Goal: Communication & Community: Answer question/provide support

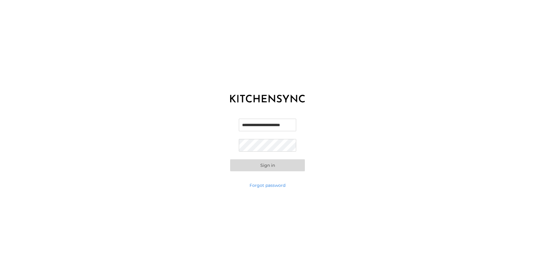
click at [265, 164] on button "Sign in" at bounding box center [267, 165] width 75 height 12
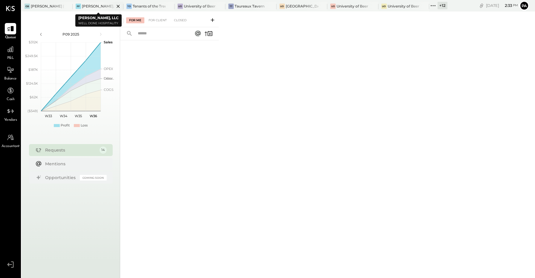
click at [119, 5] on icon at bounding box center [118, 6] width 7 height 7
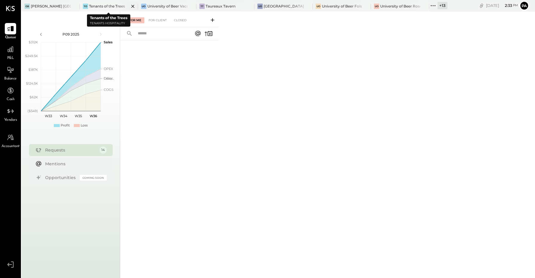
click at [134, 7] on icon at bounding box center [132, 6] width 3 height 3
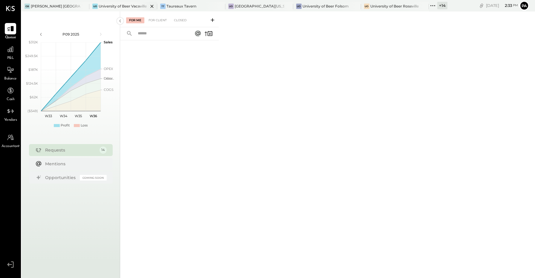
click at [151, 7] on icon at bounding box center [151, 6] width 7 height 7
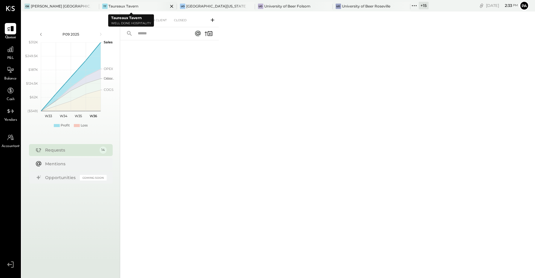
click at [168, 7] on icon at bounding box center [171, 6] width 7 height 7
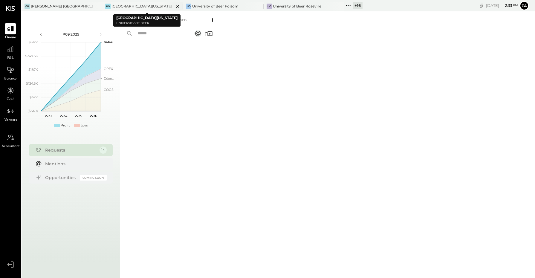
click at [178, 7] on icon at bounding box center [177, 6] width 7 height 7
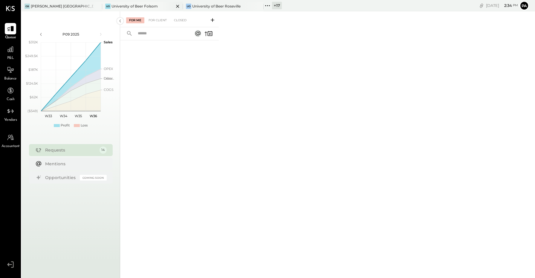
click at [177, 6] on icon at bounding box center [177, 6] width 7 height 7
click at [143, 4] on div "University of Beer Roseville" at bounding box center [136, 6] width 48 height 5
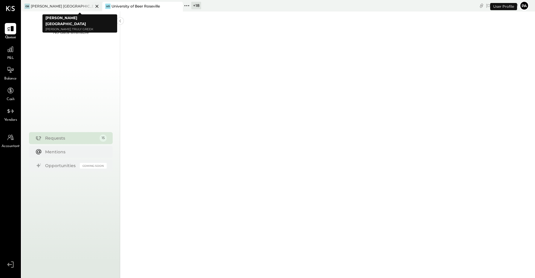
click at [96, 6] on icon at bounding box center [96, 6] width 7 height 7
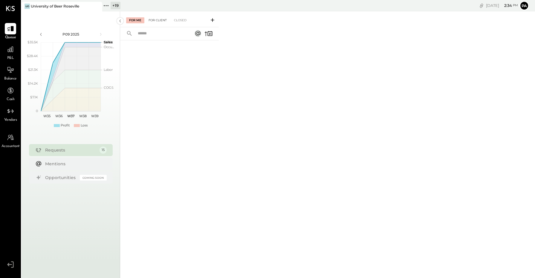
click at [156, 19] on div "For Client" at bounding box center [158, 20] width 24 height 6
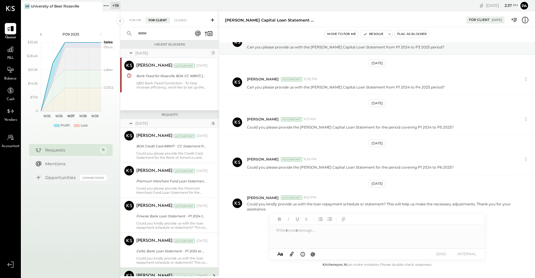
click at [160, 28] on div at bounding box center [157, 33] width 74 height 13
click at [160, 33] on input "text" at bounding box center [161, 34] width 54 height 10
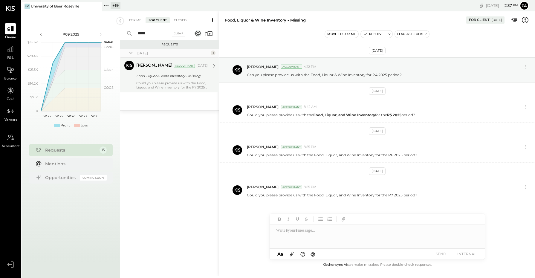
type input "*****"
click at [174, 92] on div "[PERSON_NAME] Accountant [PERSON_NAME] Accountant [DATE] Food, Liquor & Wine In…" at bounding box center [169, 75] width 99 height 35
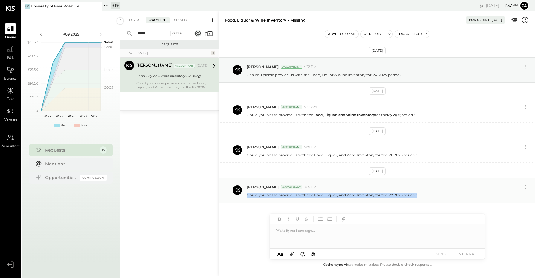
drag, startPoint x: 262, startPoint y: 195, endPoint x: 423, endPoint y: 193, distance: 161.2
click at [423, 193] on div "[PERSON_NAME] Accountant 8:55 PM Could you please provide us with the Food, Liq…" at bounding box center [377, 190] width 316 height 25
copy p "Could you please provide us with the Food, Liquor, and Wine Inventory for the P…"
click at [329, 235] on div at bounding box center [377, 237] width 215 height 24
paste div
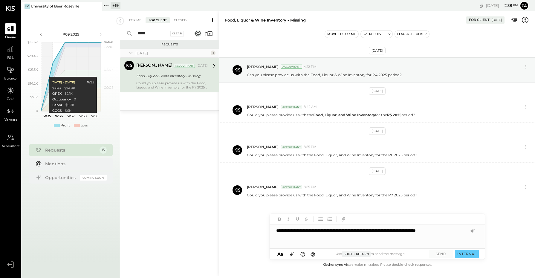
click at [318, 239] on div "**********" at bounding box center [377, 237] width 215 height 24
click at [444, 250] on button "SEND" at bounding box center [441, 254] width 24 height 8
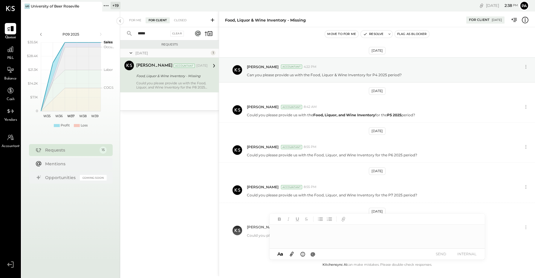
scroll to position [27, 0]
